Goal: Information Seeking & Learning: Learn about a topic

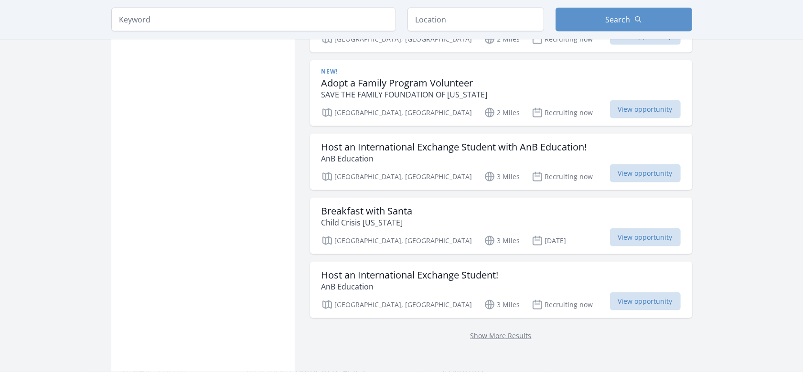
scroll to position [1194, 0]
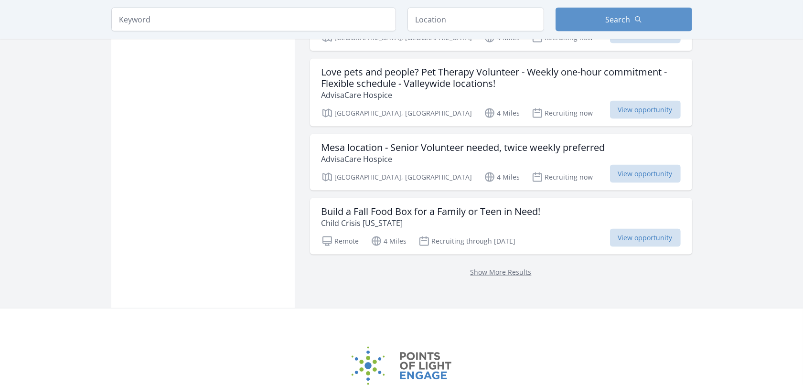
scroll to position [1132, 0]
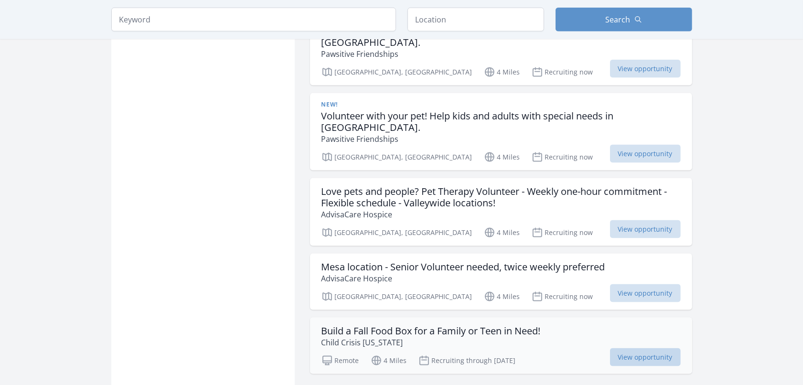
click at [650, 348] on span "View opportunity" at bounding box center [645, 357] width 71 height 18
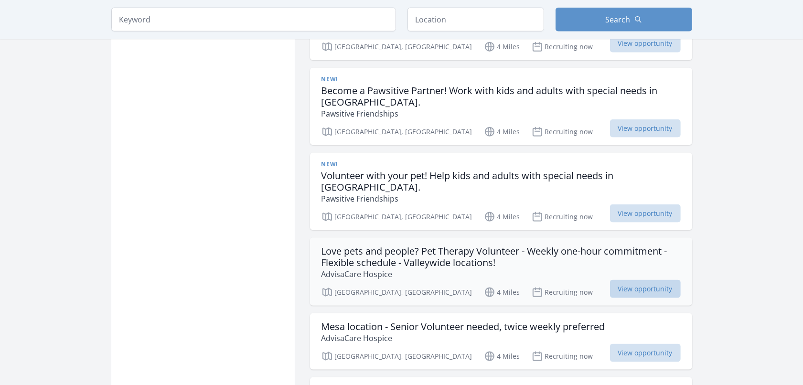
click at [643, 280] on span "View opportunity" at bounding box center [645, 289] width 71 height 18
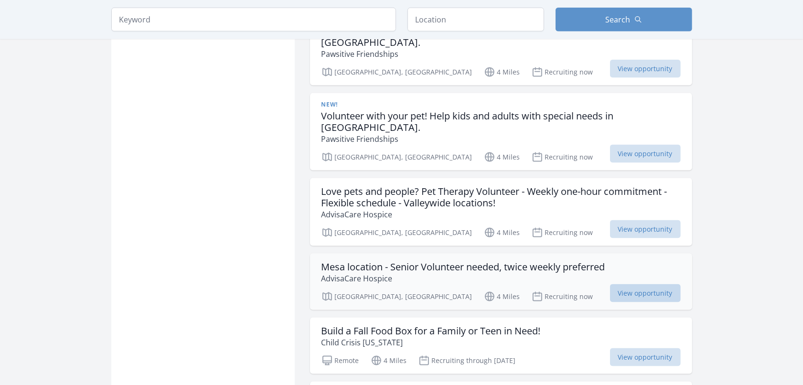
click at [643, 284] on span "View opportunity" at bounding box center [645, 293] width 71 height 18
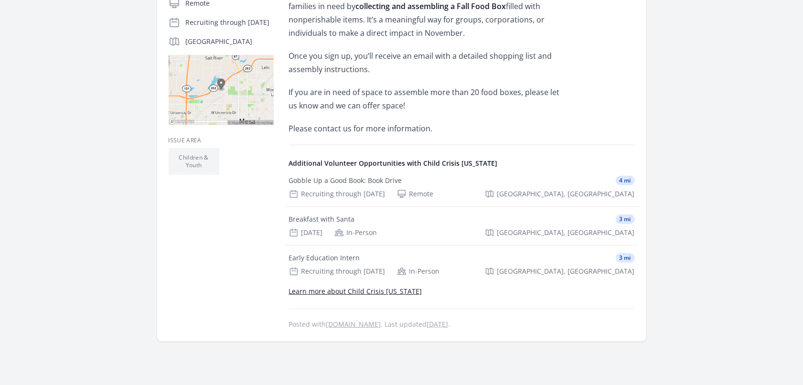
scroll to position [179, 0]
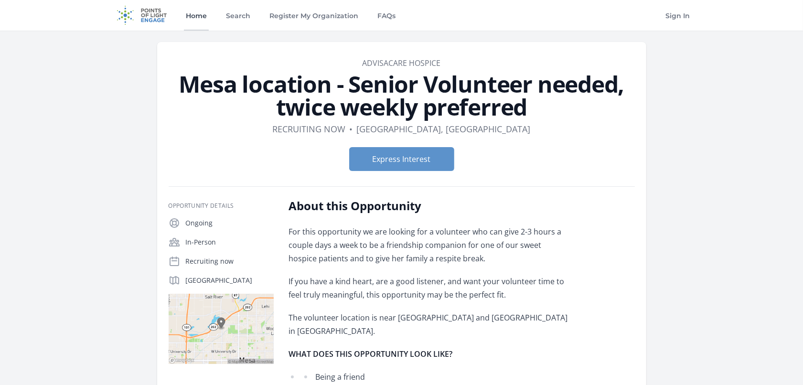
click at [197, 18] on link "Home" at bounding box center [196, 15] width 25 height 31
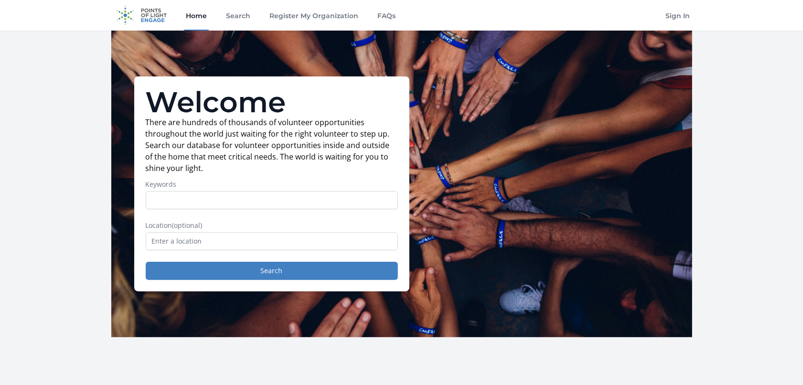
click at [199, 19] on link "Home" at bounding box center [196, 15] width 25 height 31
click at [294, 18] on link "Register My Organization" at bounding box center [313, 15] width 93 height 31
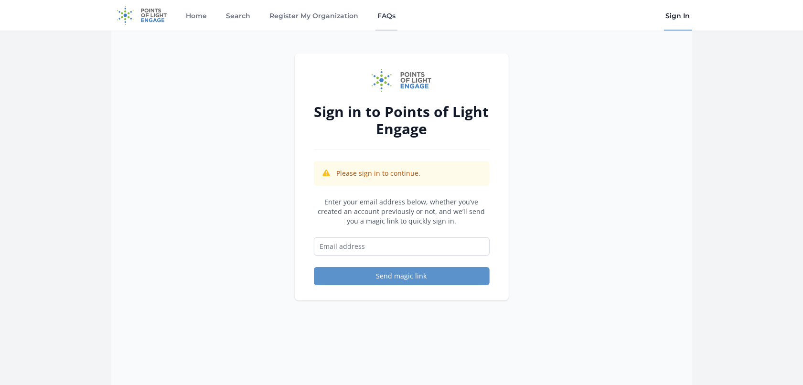
click at [386, 13] on link "FAQs" at bounding box center [386, 15] width 22 height 31
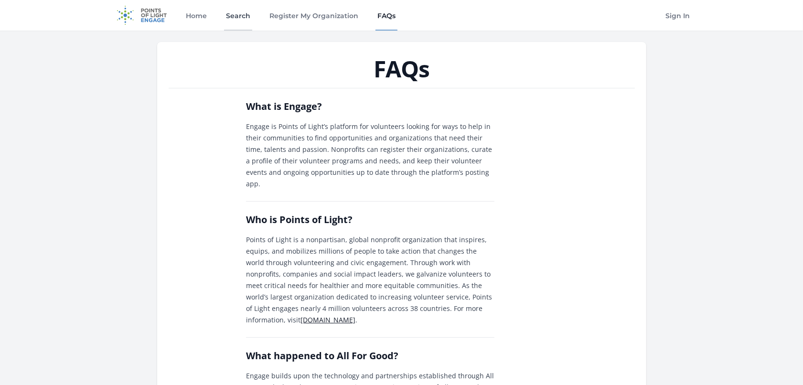
click at [249, 17] on link "Search" at bounding box center [238, 15] width 28 height 31
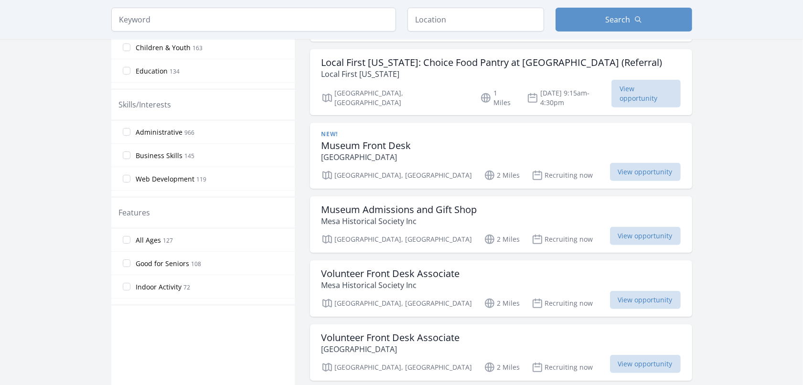
scroll to position [418, 0]
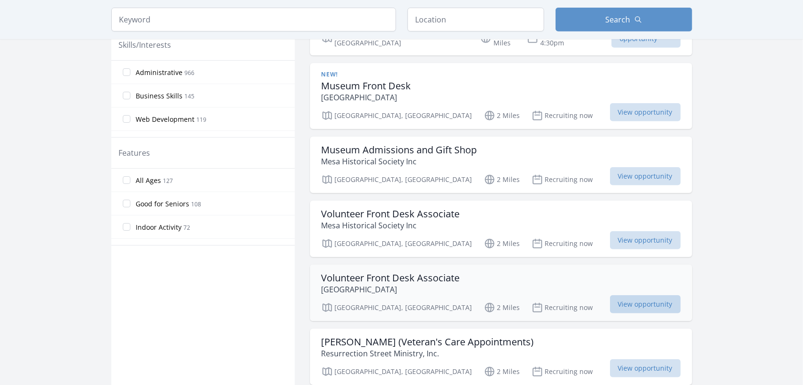
click at [636, 295] on span "View opportunity" at bounding box center [645, 304] width 71 height 18
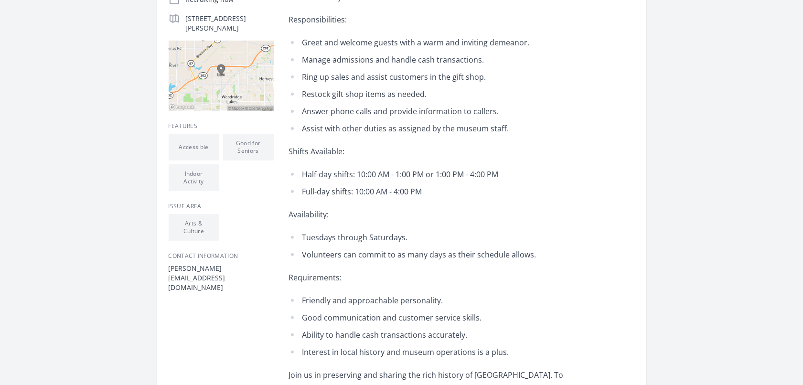
scroll to position [119, 0]
